Goal: Task Accomplishment & Management: Use online tool/utility

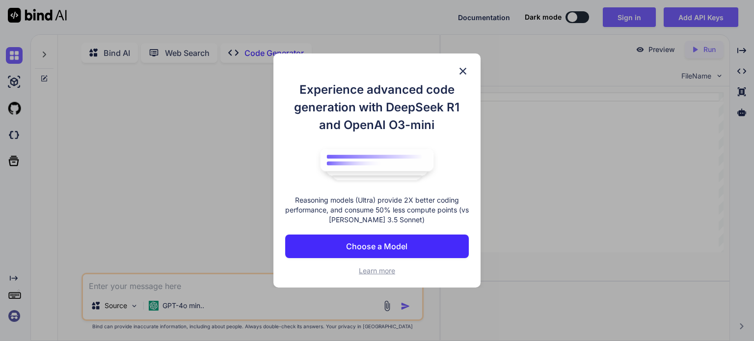
type textarea "x"
click at [421, 245] on button "Choose a Model" at bounding box center [377, 247] width 184 height 24
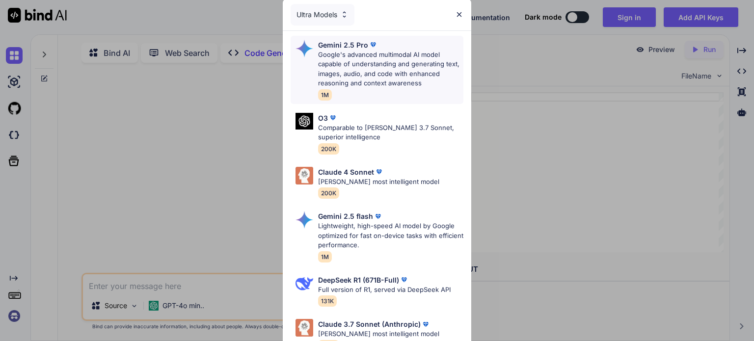
click at [379, 67] on p "Google's advanced multimodal AI model capable of understanding and generating t…" at bounding box center [390, 69] width 145 height 38
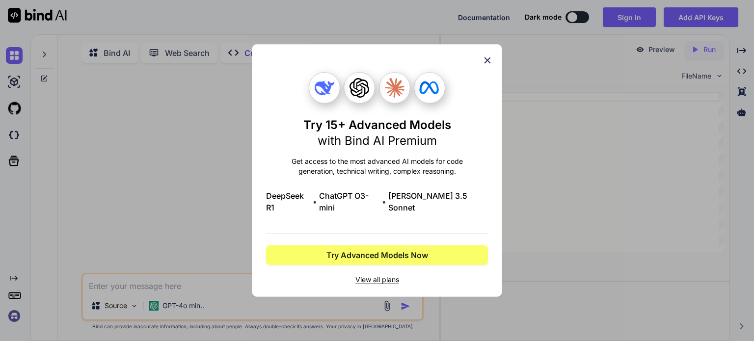
click at [484, 64] on icon at bounding box center [487, 60] width 11 height 11
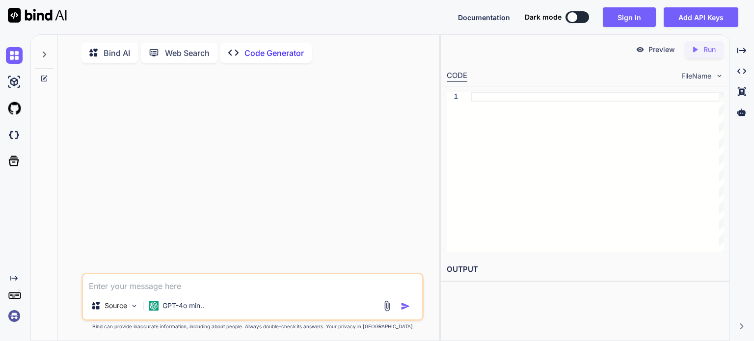
click at [163, 284] on textarea at bounding box center [252, 283] width 339 height 18
click at [276, 288] on textarea at bounding box center [252, 283] width 339 height 18
click at [259, 281] on textarea at bounding box center [252, 283] width 339 height 18
click at [387, 310] on img at bounding box center [386, 305] width 11 height 11
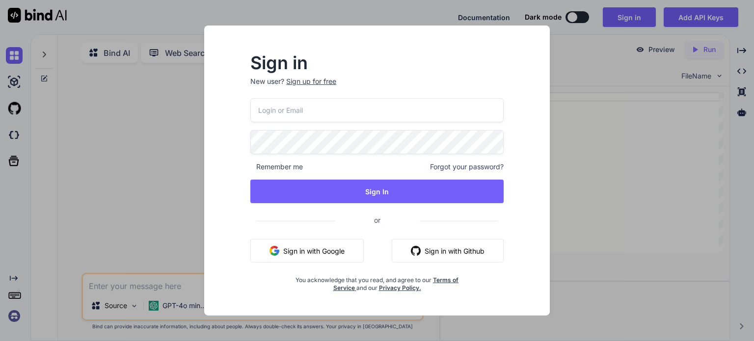
click at [312, 247] on button "Sign in with Google" at bounding box center [306, 251] width 113 height 24
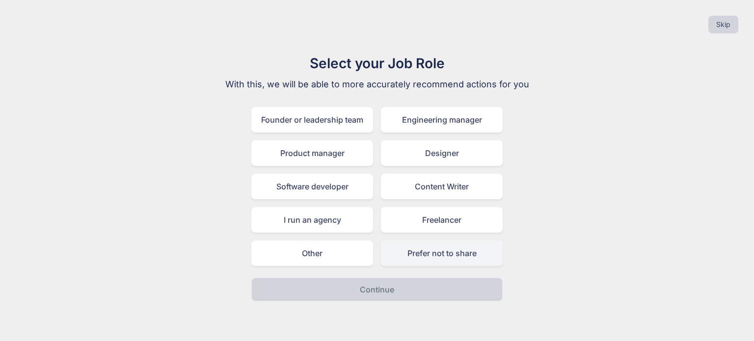
click at [432, 259] on div "Prefer not to share" at bounding box center [442, 254] width 122 height 26
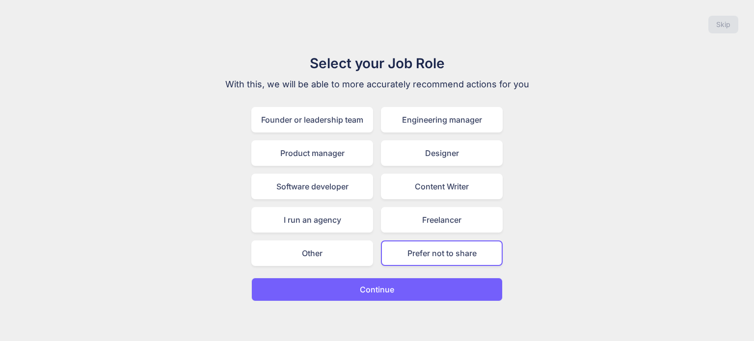
click at [428, 298] on button "Continue" at bounding box center [376, 290] width 251 height 24
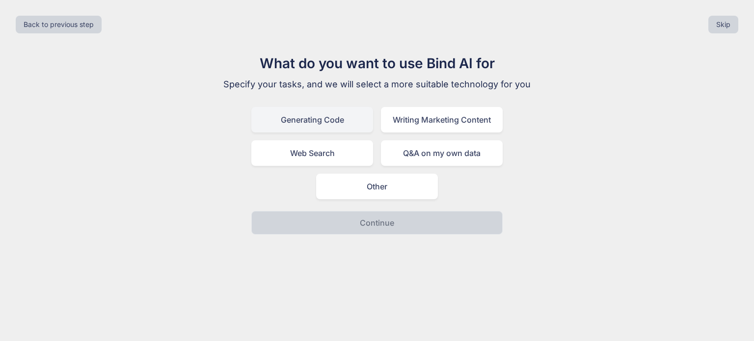
click at [273, 118] on div "Generating Code" at bounding box center [312, 120] width 122 height 26
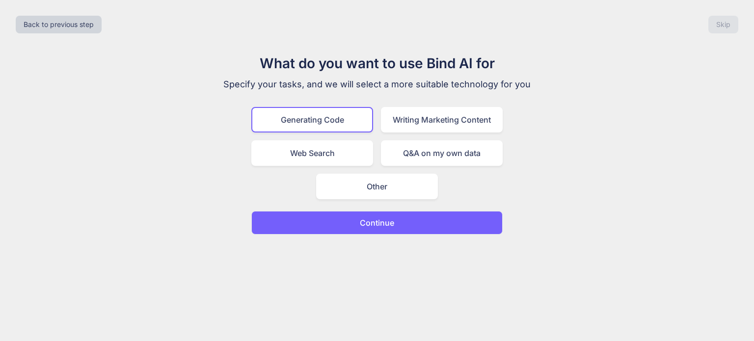
click at [371, 228] on button "Continue" at bounding box center [376, 223] width 251 height 24
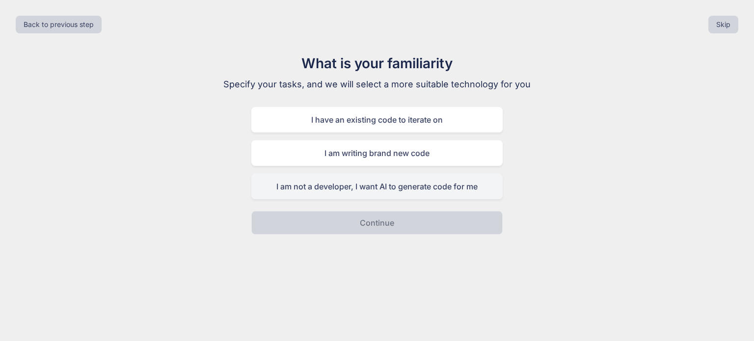
click at [449, 187] on div "I am not a developer, I want AI to generate code for me" at bounding box center [376, 187] width 251 height 26
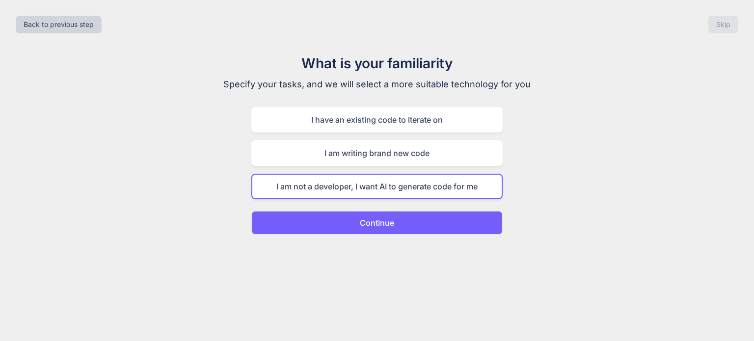
click at [432, 225] on button "Continue" at bounding box center [376, 223] width 251 height 24
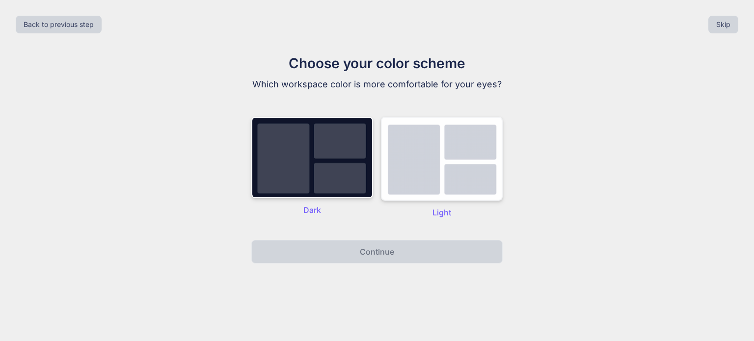
click at [414, 164] on img at bounding box center [442, 159] width 122 height 84
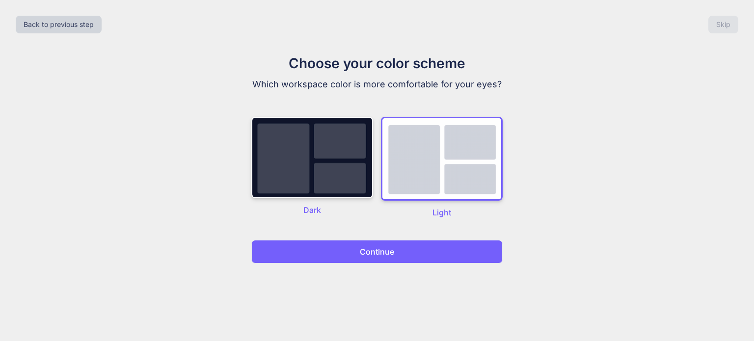
click at [406, 246] on button "Continue" at bounding box center [376, 252] width 251 height 24
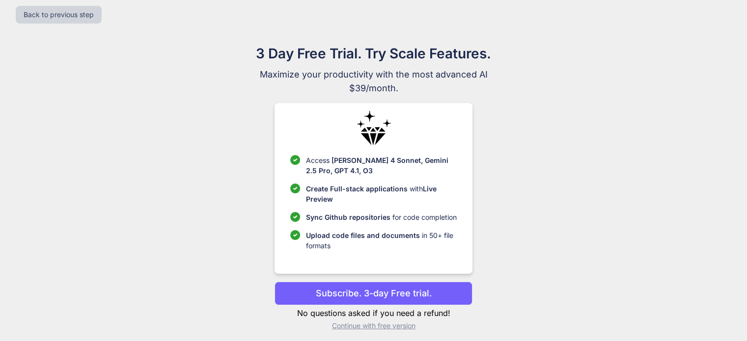
scroll to position [15, 0]
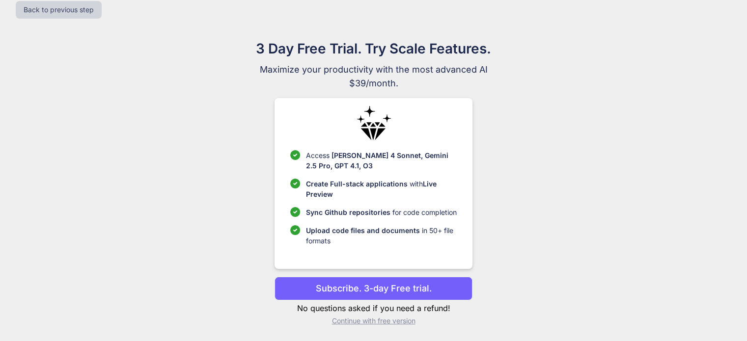
click at [402, 324] on p "Continue with free version" at bounding box center [373, 321] width 198 height 10
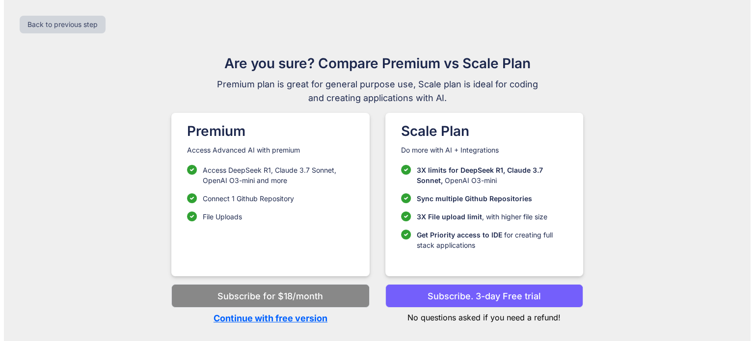
scroll to position [0, 0]
click at [250, 322] on p "Continue with free version" at bounding box center [270, 318] width 198 height 13
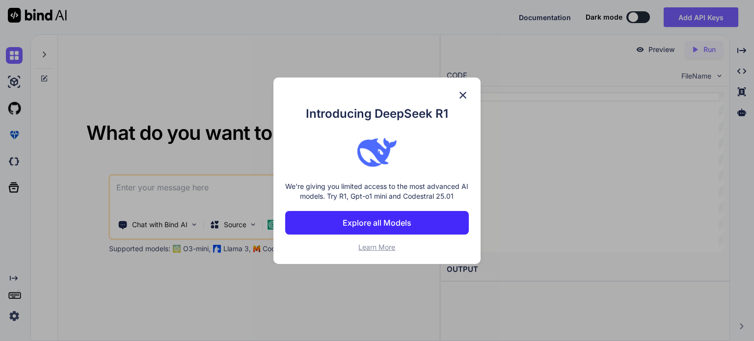
click at [462, 95] on img at bounding box center [463, 95] width 12 height 12
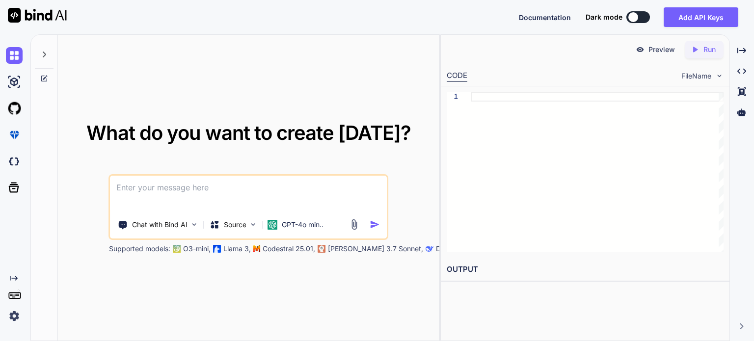
click at [216, 185] on textarea at bounding box center [248, 194] width 276 height 36
click at [268, 189] on textarea at bounding box center [248, 194] width 276 height 36
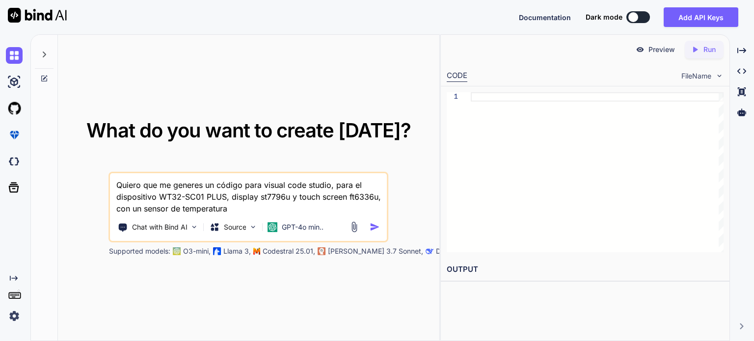
paste textarea "DS18B20"
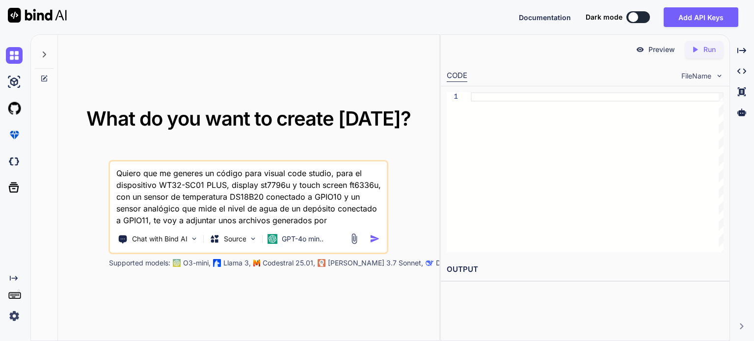
click at [597, 163] on div at bounding box center [597, 172] width 253 height 160
click at [588, 167] on div at bounding box center [597, 172] width 253 height 160
click at [339, 217] on textarea "Quiero que me generes un código para visual code studio, para el dispositivo WT…" at bounding box center [248, 194] width 276 height 65
click at [267, 220] on textarea "Quiero que me generes un código para visual code studio, para el dispositivo WT…" at bounding box center [248, 194] width 276 height 65
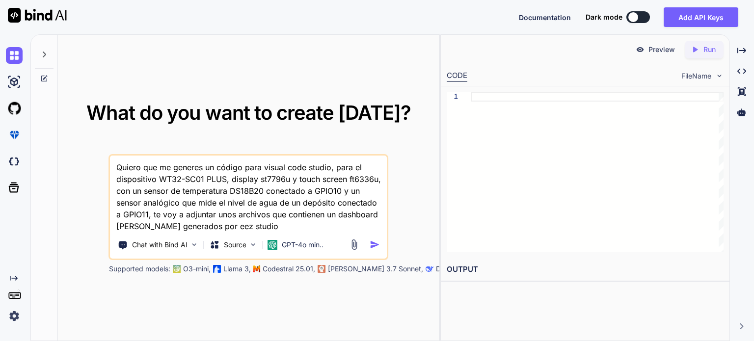
click at [352, 245] on img at bounding box center [354, 244] width 11 height 11
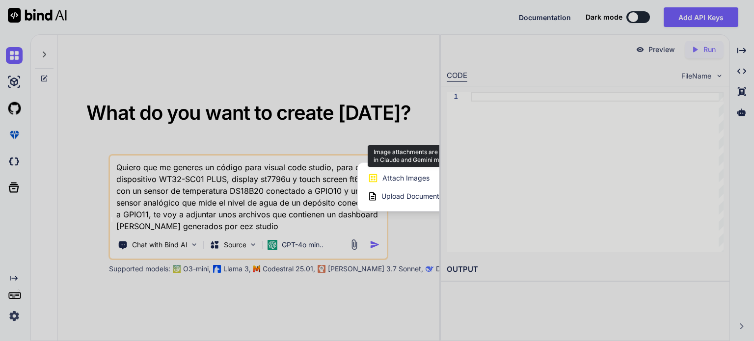
click at [404, 180] on span "Attach Images" at bounding box center [405, 178] width 47 height 10
click at [403, 178] on span "Attach Images" at bounding box center [405, 178] width 47 height 10
click at [224, 185] on div at bounding box center [377, 170] width 754 height 341
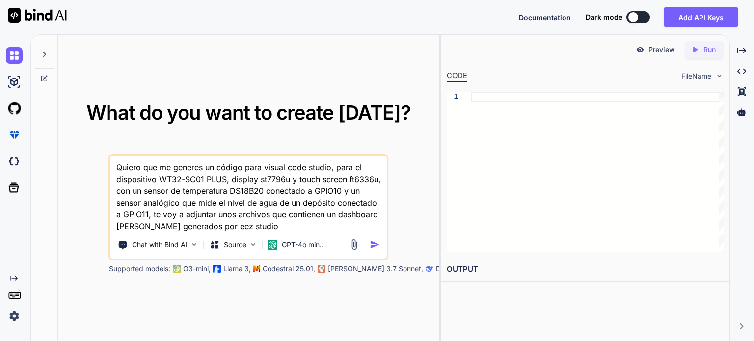
drag, startPoint x: 242, startPoint y: 227, endPoint x: 95, endPoint y: 149, distance: 166.9
click at [95, 149] on div "What do you want to create [DATE]? Quiero que me generes un código para visual …" at bounding box center [249, 188] width 350 height 171
click at [740, 53] on icon "Created with Pixso." at bounding box center [741, 50] width 9 height 9
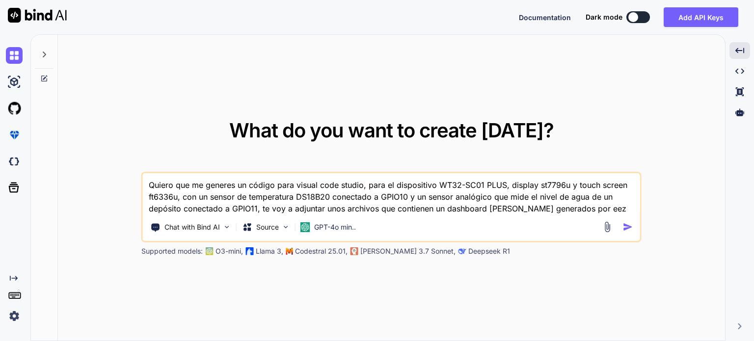
click at [607, 230] on img at bounding box center [607, 226] width 11 height 11
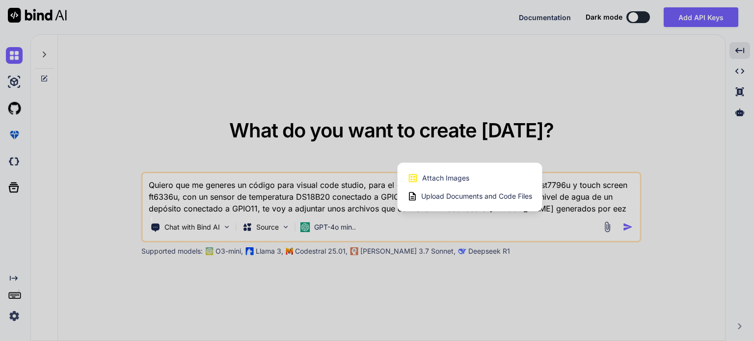
click at [458, 197] on span "Upload Documents and Code Files" at bounding box center [476, 196] width 111 height 10
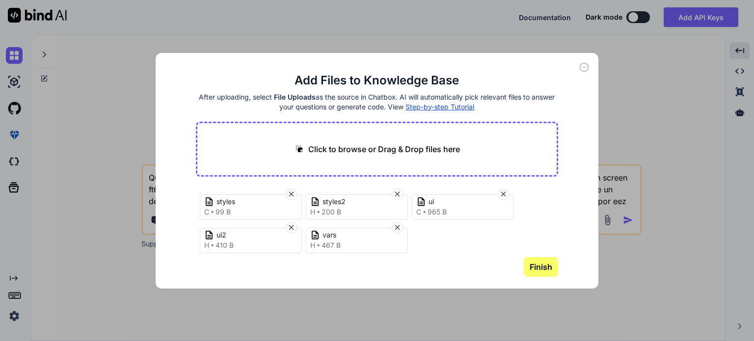
click at [583, 68] on icon at bounding box center [584, 67] width 9 height 9
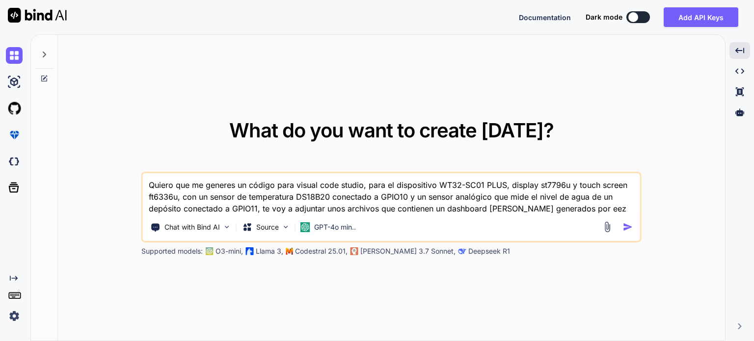
click at [609, 206] on textarea "Quiero que me generes un código para visual code studio, para el dispositivo WT…" at bounding box center [391, 193] width 497 height 41
click at [321, 210] on textarea "Quiero que me generes un código para visual code studio, para el dispositivo WT…" at bounding box center [391, 193] width 497 height 41
type textarea "Quiero que me generes un código para visual code studio, para el dispositivo WT…"
click at [606, 225] on img at bounding box center [607, 226] width 11 height 11
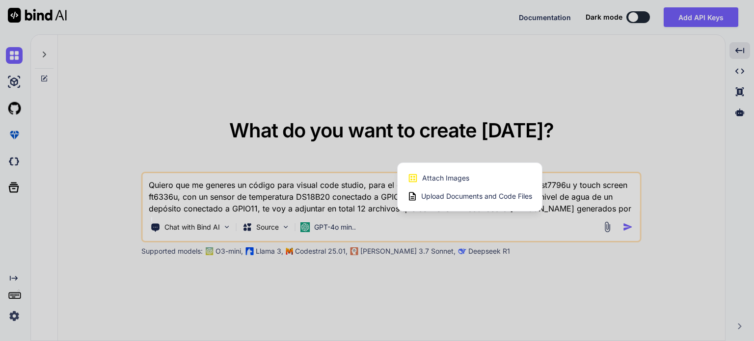
click at [487, 198] on span "Upload Documents and Code Files" at bounding box center [476, 196] width 111 height 10
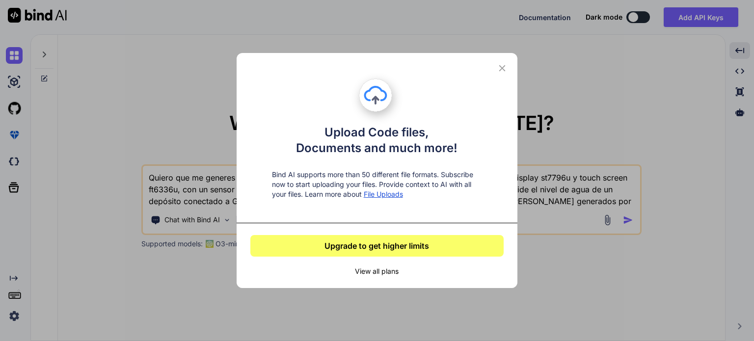
click at [502, 68] on icon at bounding box center [502, 68] width 6 height 6
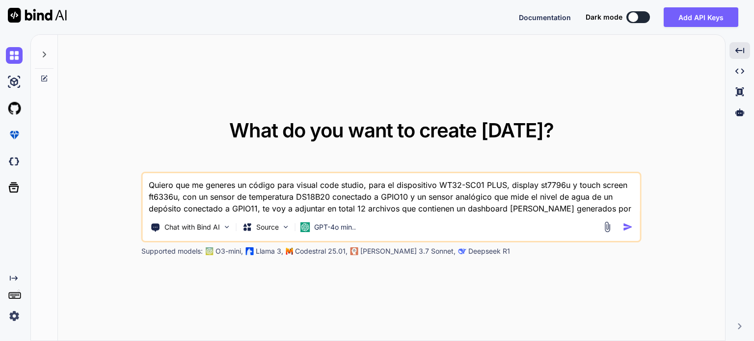
click at [611, 228] on img at bounding box center [607, 226] width 11 height 11
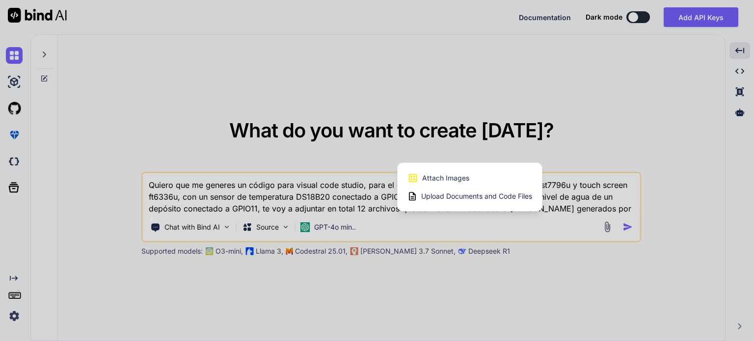
click at [434, 199] on span "Upload Documents and Code Files" at bounding box center [476, 196] width 111 height 10
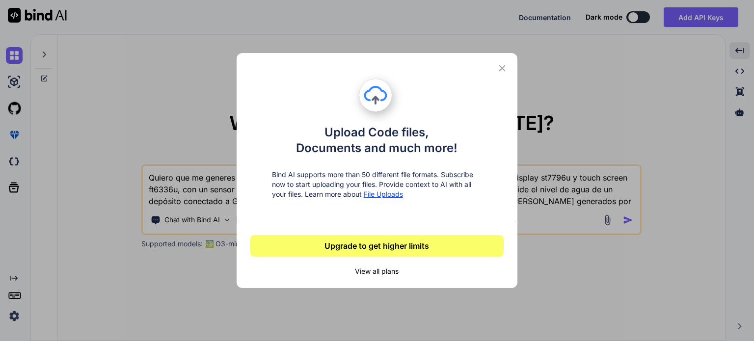
click at [502, 68] on icon at bounding box center [502, 68] width 6 height 6
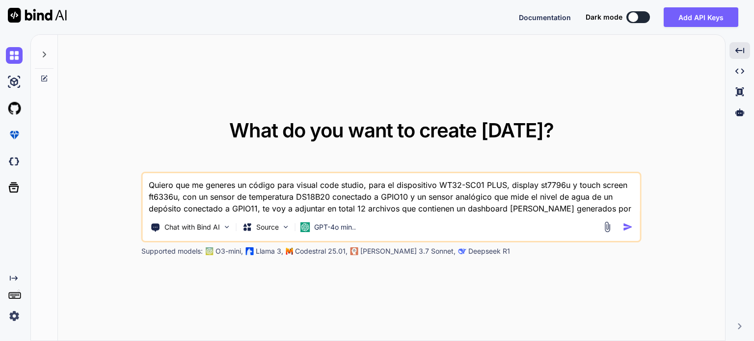
click at [628, 229] on img "button" at bounding box center [628, 227] width 10 height 10
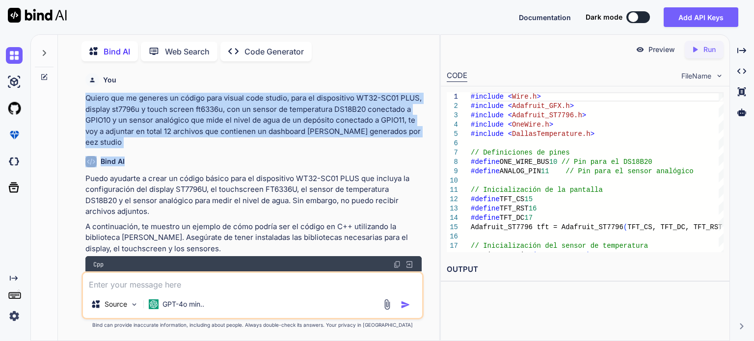
drag, startPoint x: 86, startPoint y: 94, endPoint x: 408, endPoint y: 137, distance: 324.9
click at [408, 137] on div "You Quiero que me generes un código para visual code studio, para el dispositiv…" at bounding box center [253, 170] width 340 height 202
copy div "Quiero que me generes un código para visual code studio, para el dispositivo WT…"
